Goal: Obtain resource: Download file/media

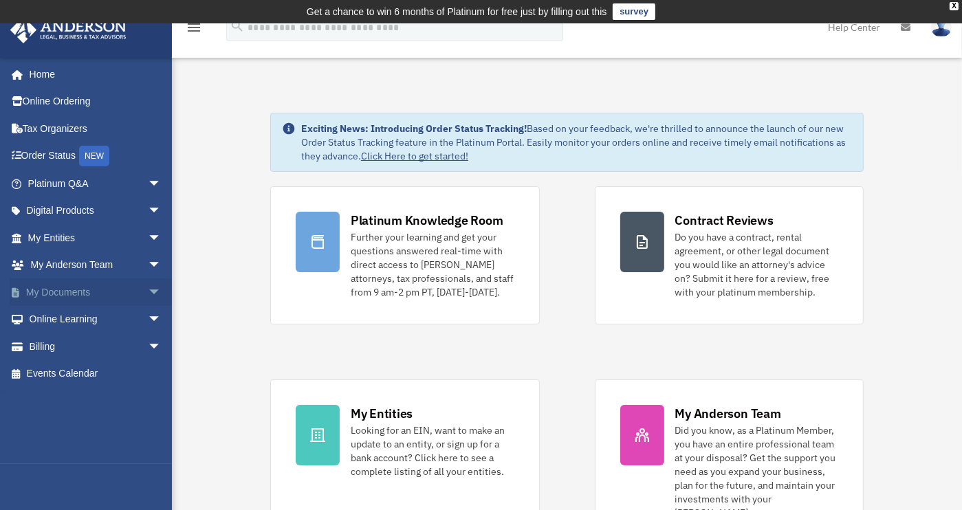
click at [148, 289] on span "arrow_drop_down" at bounding box center [161, 292] width 27 height 28
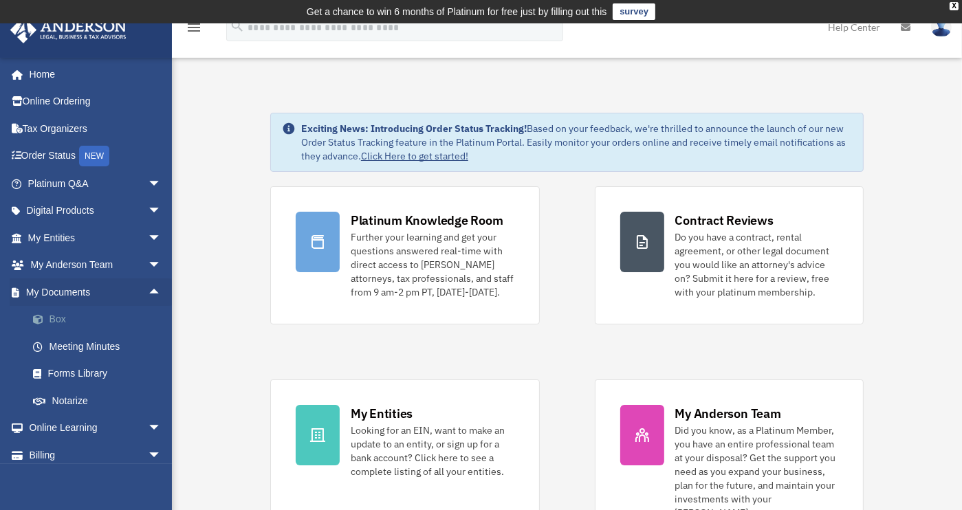
click at [60, 319] on link "Box" at bounding box center [100, 319] width 163 height 27
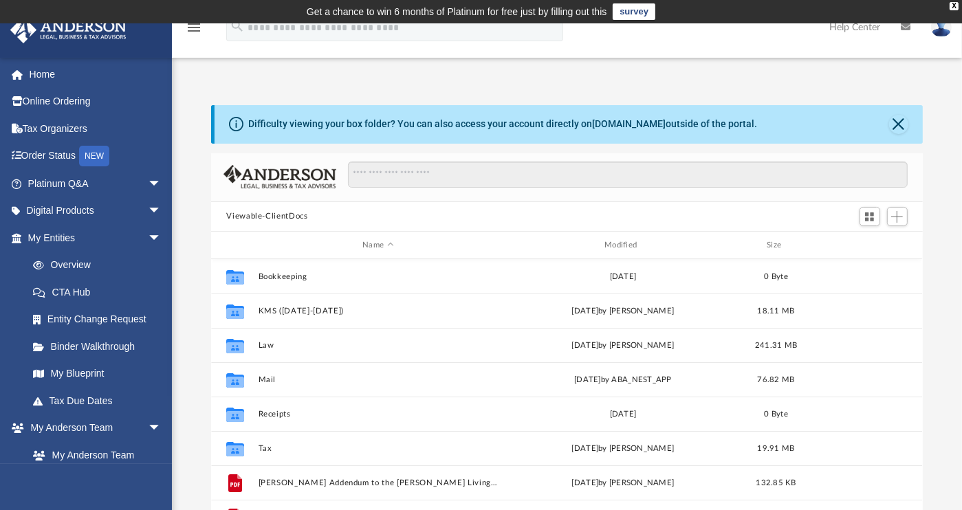
scroll to position [302, 701]
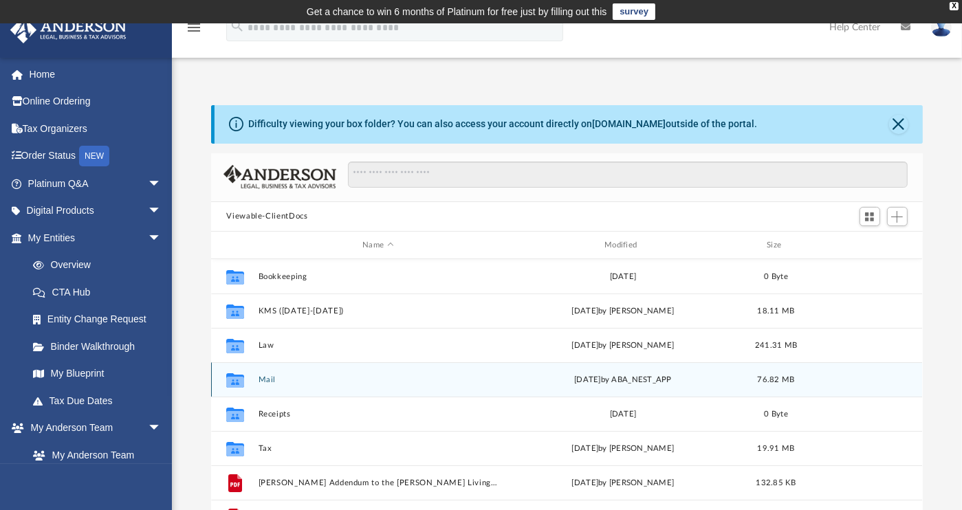
click at [257, 379] on div "Collaborated Folder Mail [DATE] by ABA_NEST_APP 76.82 MB" at bounding box center [566, 379] width 711 height 34
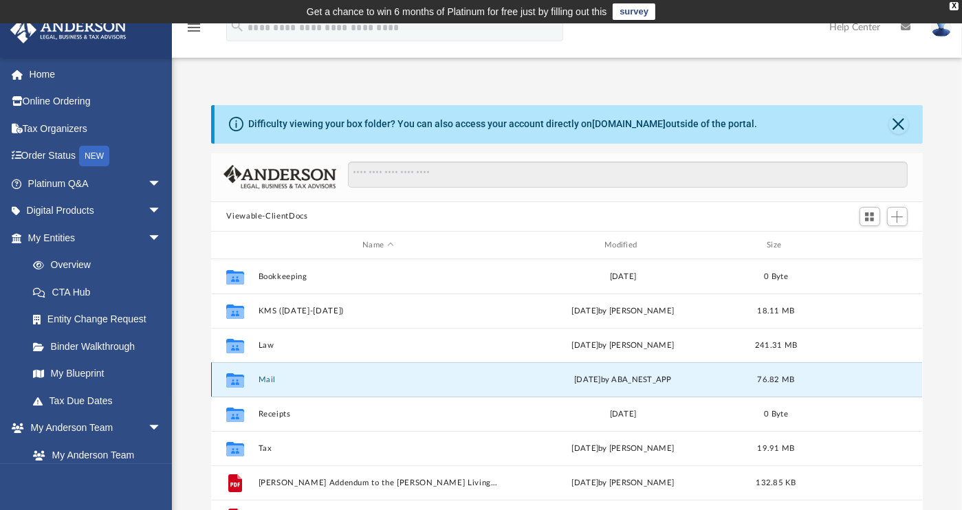
click at [279, 377] on button "Mail" at bounding box center [377, 379] width 239 height 9
click at [273, 378] on button "Mail" at bounding box center [377, 379] width 239 height 9
click at [264, 375] on button "Mail" at bounding box center [377, 379] width 239 height 9
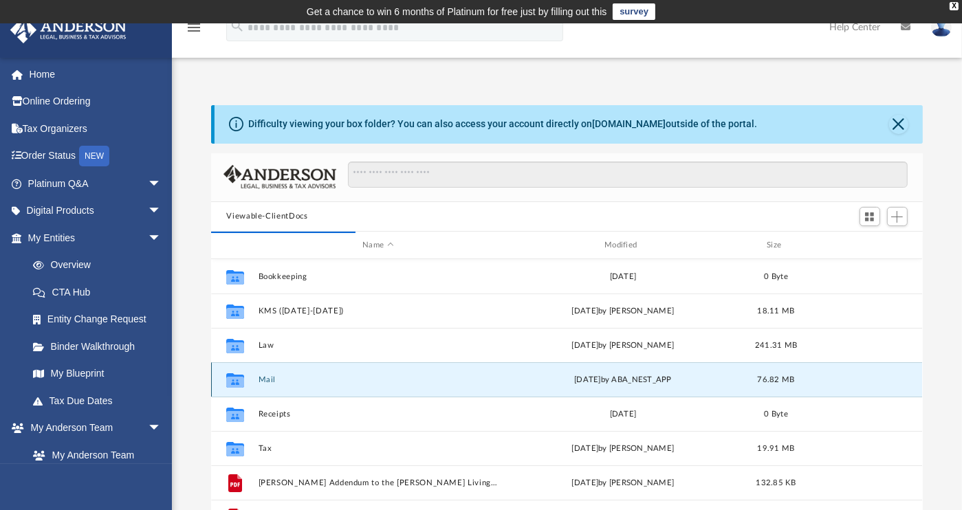
click at [264, 375] on button "Mail" at bounding box center [377, 379] width 239 height 9
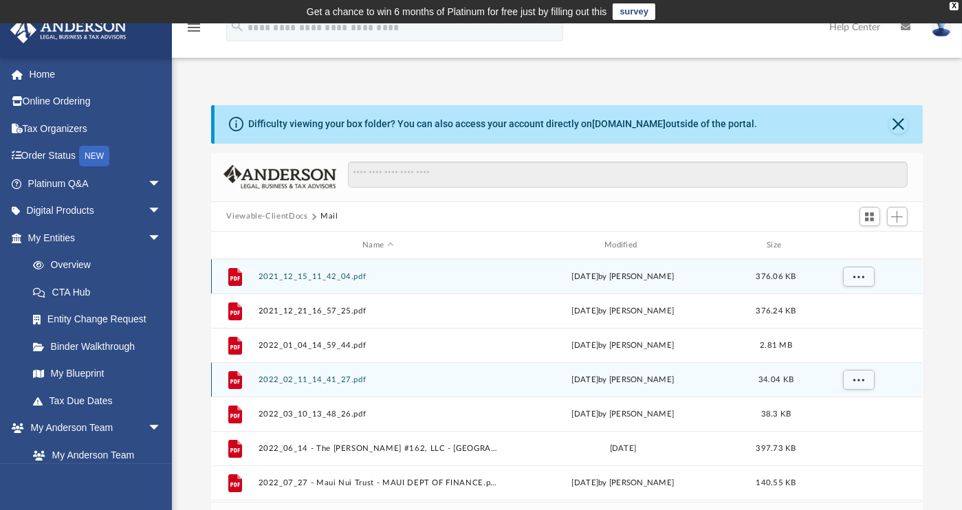
scroll to position [259, 701]
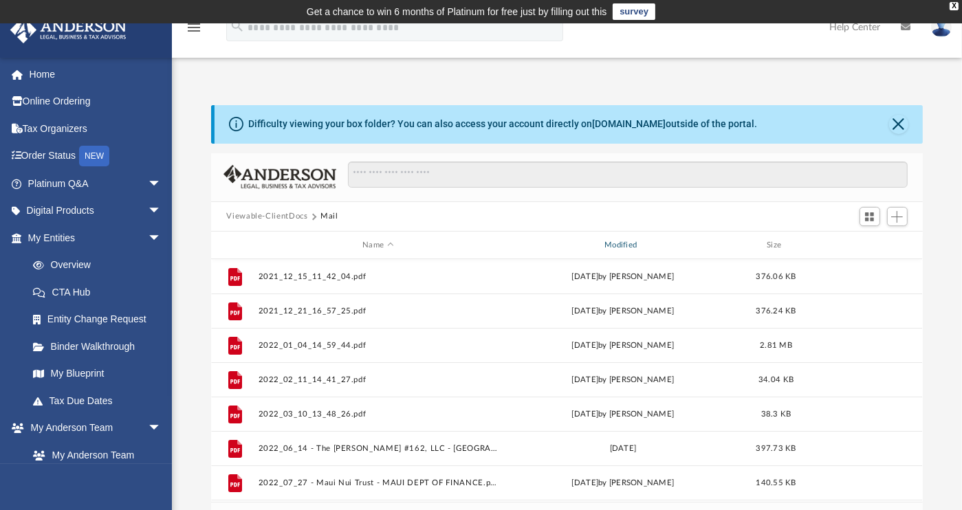
click at [628, 243] on div "Modified" at bounding box center [622, 245] width 239 height 12
click at [638, 241] on div "Modified" at bounding box center [622, 245] width 239 height 12
click at [623, 241] on div "Modified" at bounding box center [622, 245] width 239 height 12
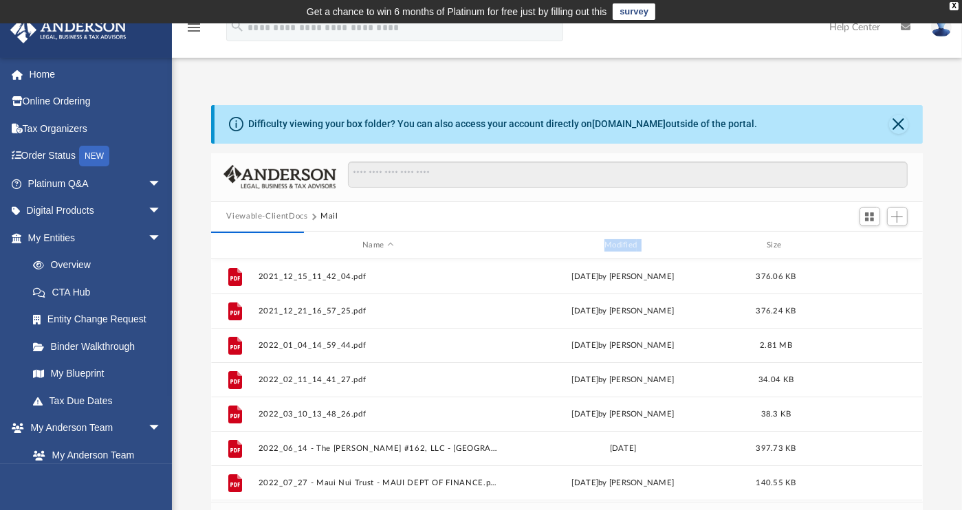
click at [623, 241] on div "Modified" at bounding box center [622, 245] width 239 height 12
click at [677, 244] on div "Modified" at bounding box center [622, 245] width 239 height 12
click at [639, 245] on span "Modified" at bounding box center [641, 245] width 5 height 5
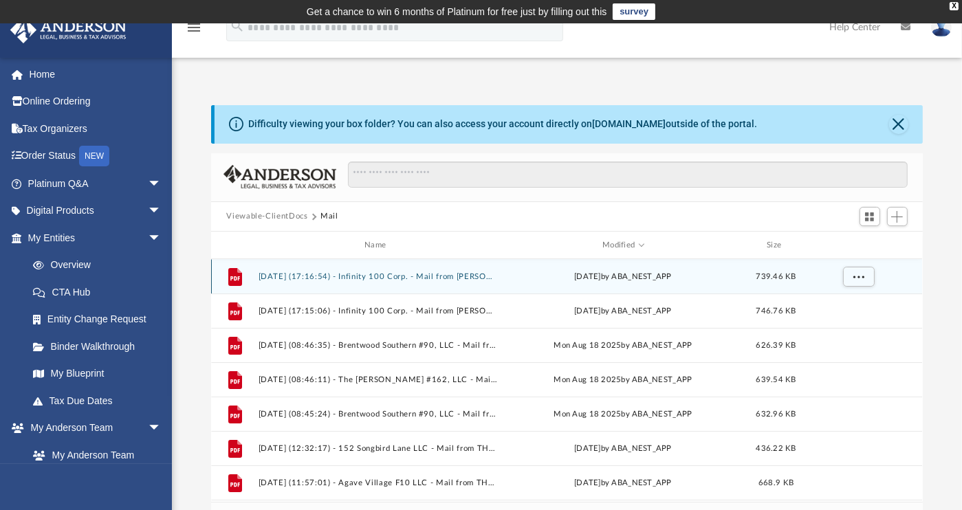
click at [350, 276] on button "2025.08.26 (17:16:54) - Infinity 100 Corp. - Mail from Mr. Burton.pdf" at bounding box center [377, 276] width 239 height 9
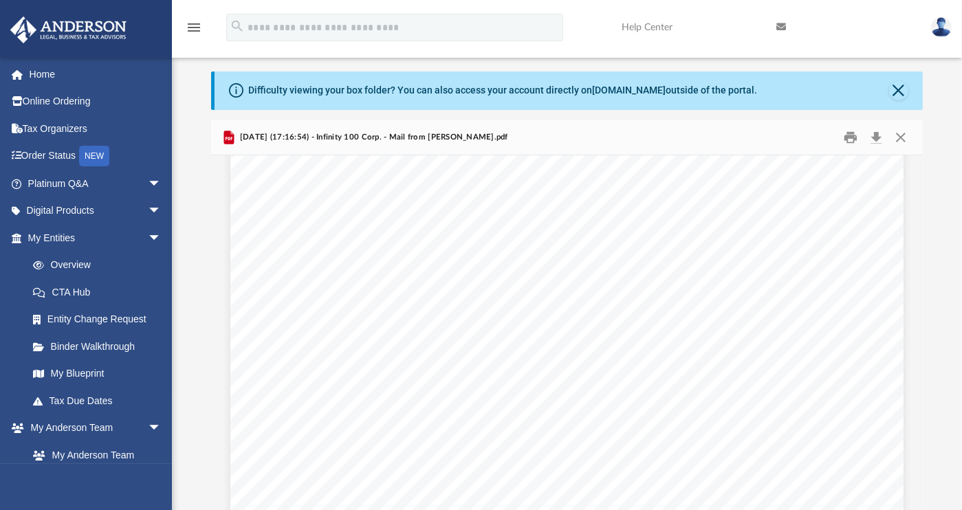
scroll to position [1002, 0]
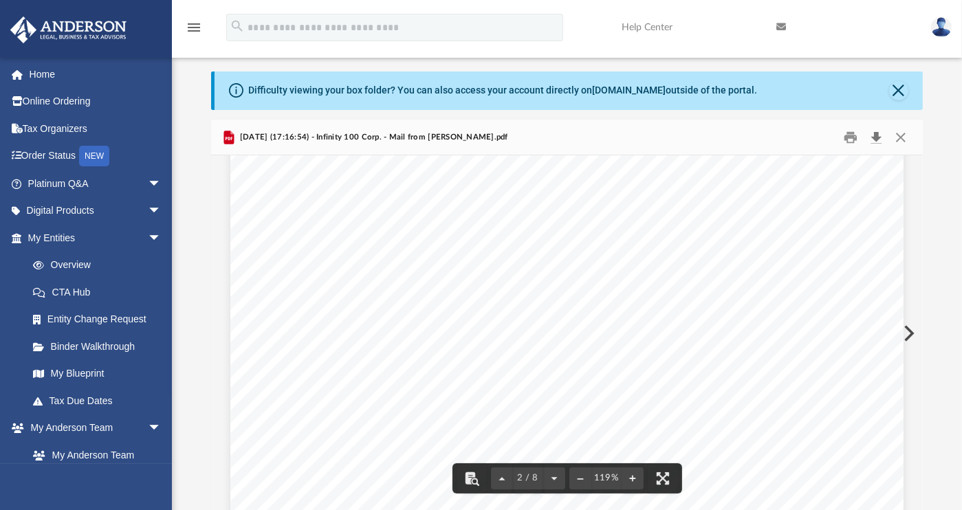
click at [876, 135] on button "Download" at bounding box center [876, 136] width 25 height 21
